Goal: Task Accomplishment & Management: Use online tool/utility

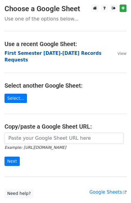
click at [54, 53] on strong "First Semester [DATE]-[DATE] Records Requests" at bounding box center [53, 56] width 97 height 12
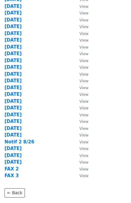
scroll to position [81, 0]
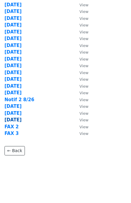
click at [14, 118] on strong "8/29/25" at bounding box center [13, 119] width 17 height 5
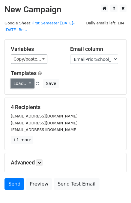
click at [21, 79] on link "Load..." at bounding box center [22, 83] width 23 height 9
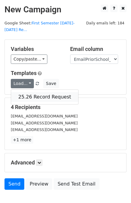
click at [35, 92] on link "25.26 Record Request" at bounding box center [44, 97] width 67 height 10
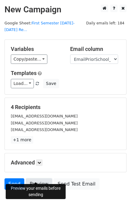
click at [38, 178] on link "Preview" at bounding box center [39, 183] width 26 height 11
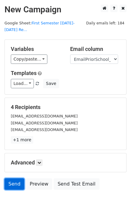
click at [13, 178] on link "Send" at bounding box center [15, 183] width 20 height 11
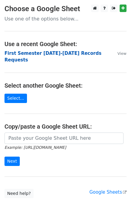
click at [67, 52] on strong "First Semester 2025-2026 Records Requests" at bounding box center [53, 56] width 97 height 12
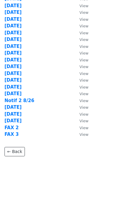
scroll to position [81, 0]
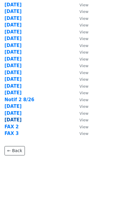
click at [15, 119] on strong "[DATE]" at bounding box center [13, 119] width 17 height 5
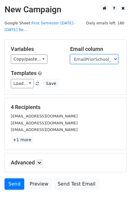
click at [91, 54] on select "User ID Last Name First Name Start Year Enrollment Date Birthday_Age Reported G…" at bounding box center [94, 58] width 48 height 9
select select "FaxPriorSchool1_2021"
click at [70, 54] on select "User ID Last Name First Name Start Year Enrollment Date Birthday_Age Reported G…" at bounding box center [94, 58] width 48 height 9
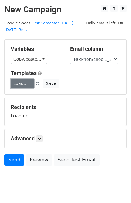
click at [20, 79] on link "Load..." at bounding box center [22, 83] width 23 height 9
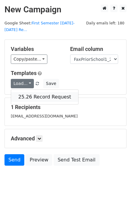
click at [32, 92] on link "25.26 Record Request" at bounding box center [44, 97] width 67 height 10
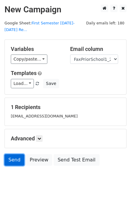
click at [12, 154] on link "Send" at bounding box center [15, 159] width 20 height 11
